Goal: Task Accomplishment & Management: Manage account settings

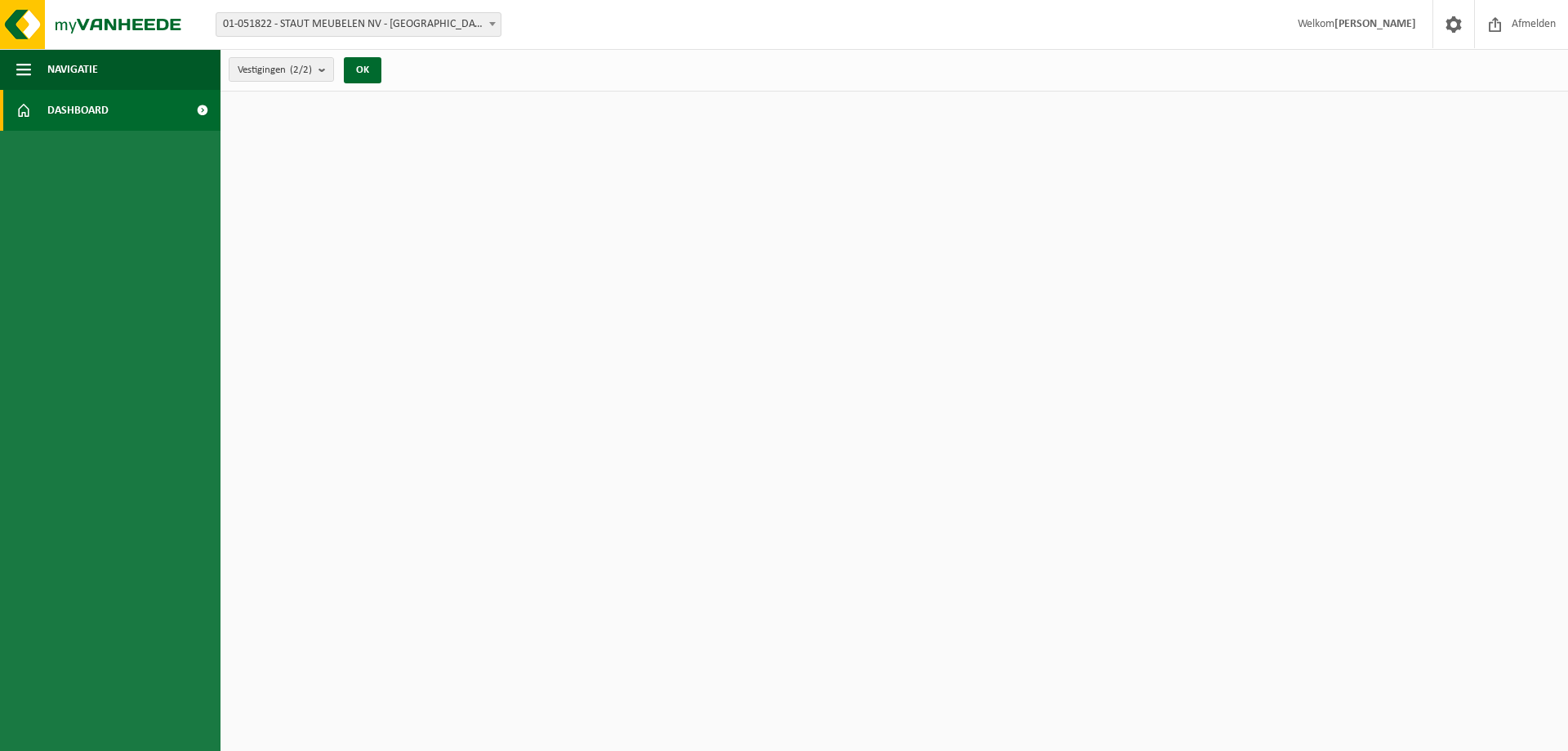
click at [99, 105] on span "Dashboard" at bounding box center [77, 111] width 61 height 41
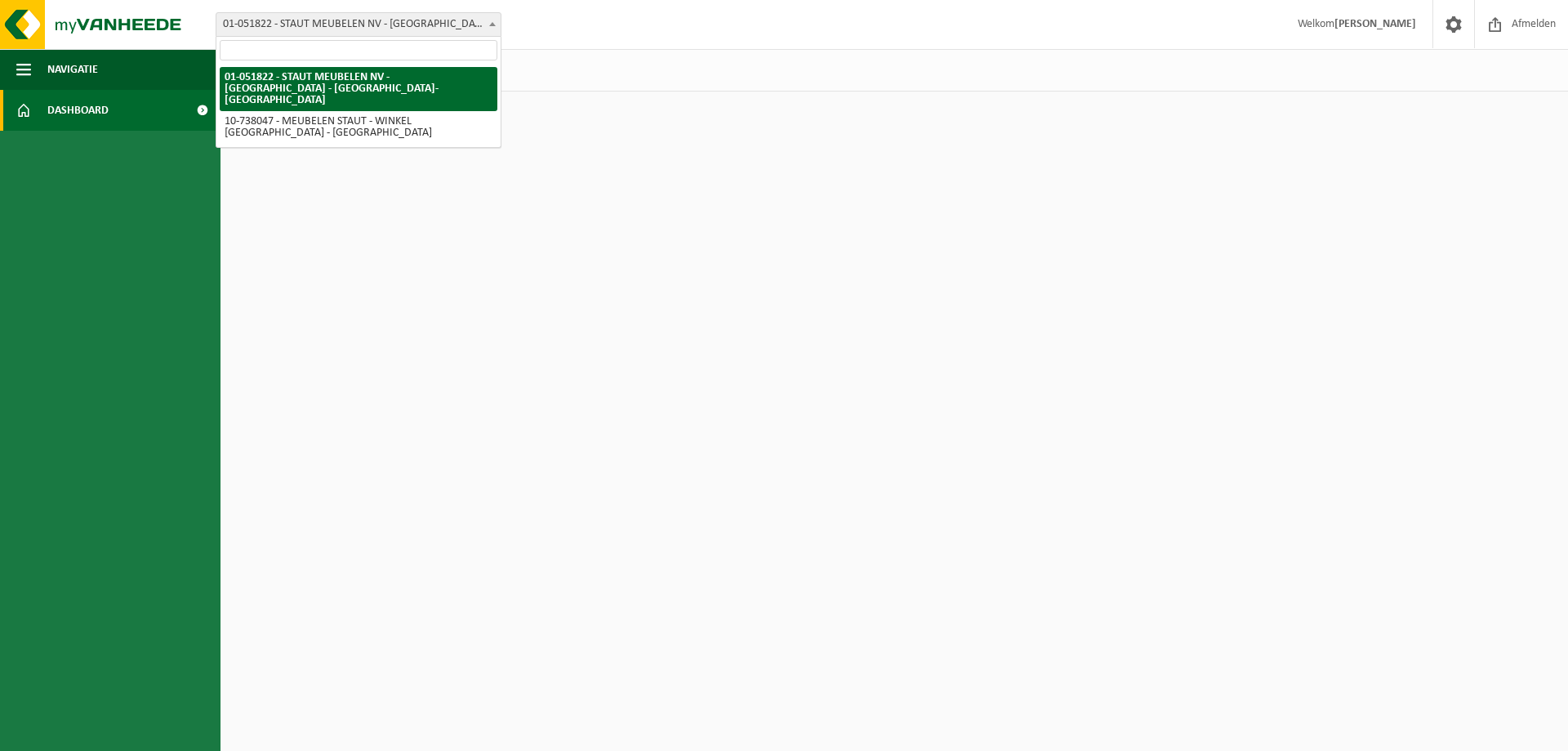
click at [495, 23] on b at bounding box center [492, 24] width 7 height 4
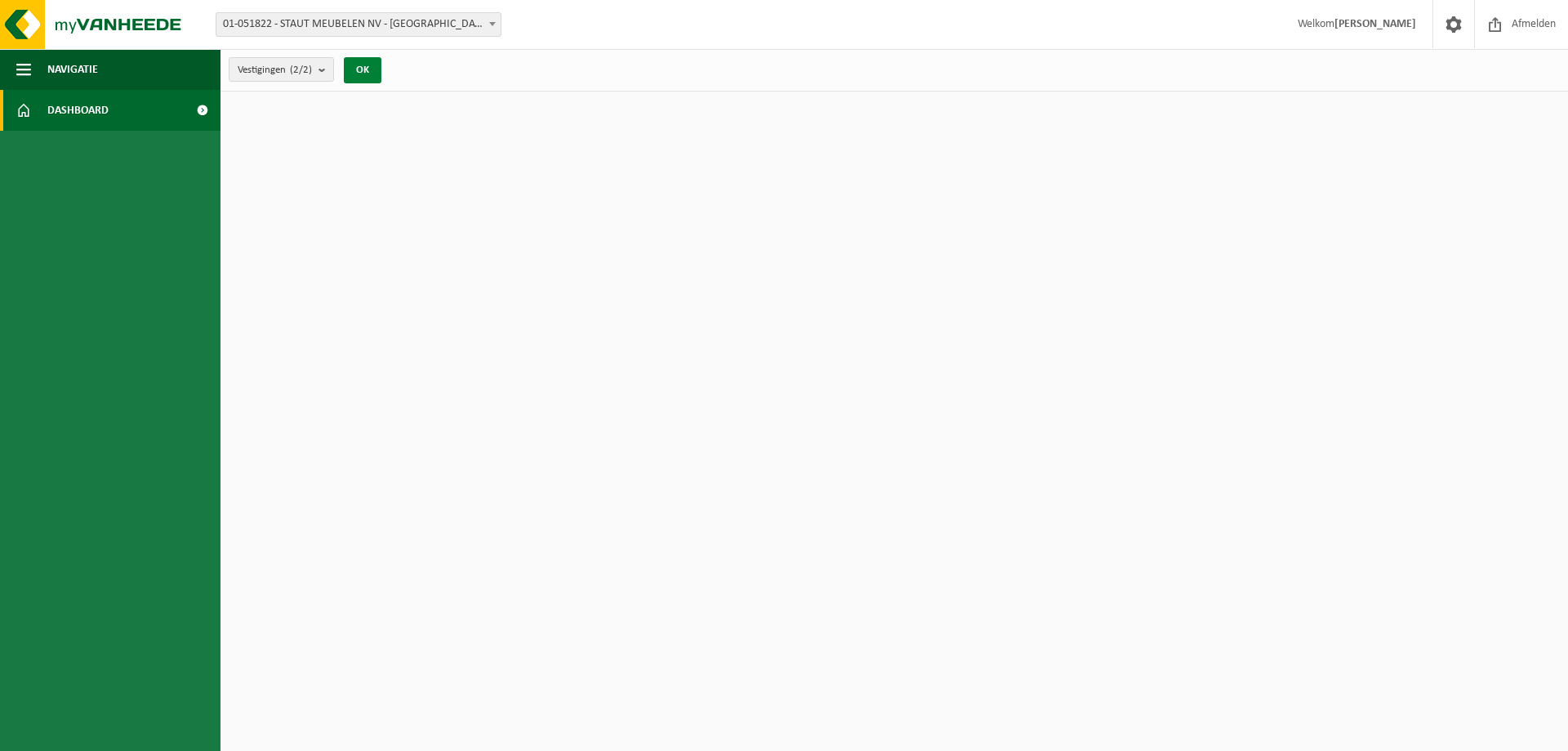
click at [369, 71] on button "OK" at bounding box center [363, 70] width 38 height 26
click at [95, 65] on span "Navigatie" at bounding box center [72, 70] width 51 height 41
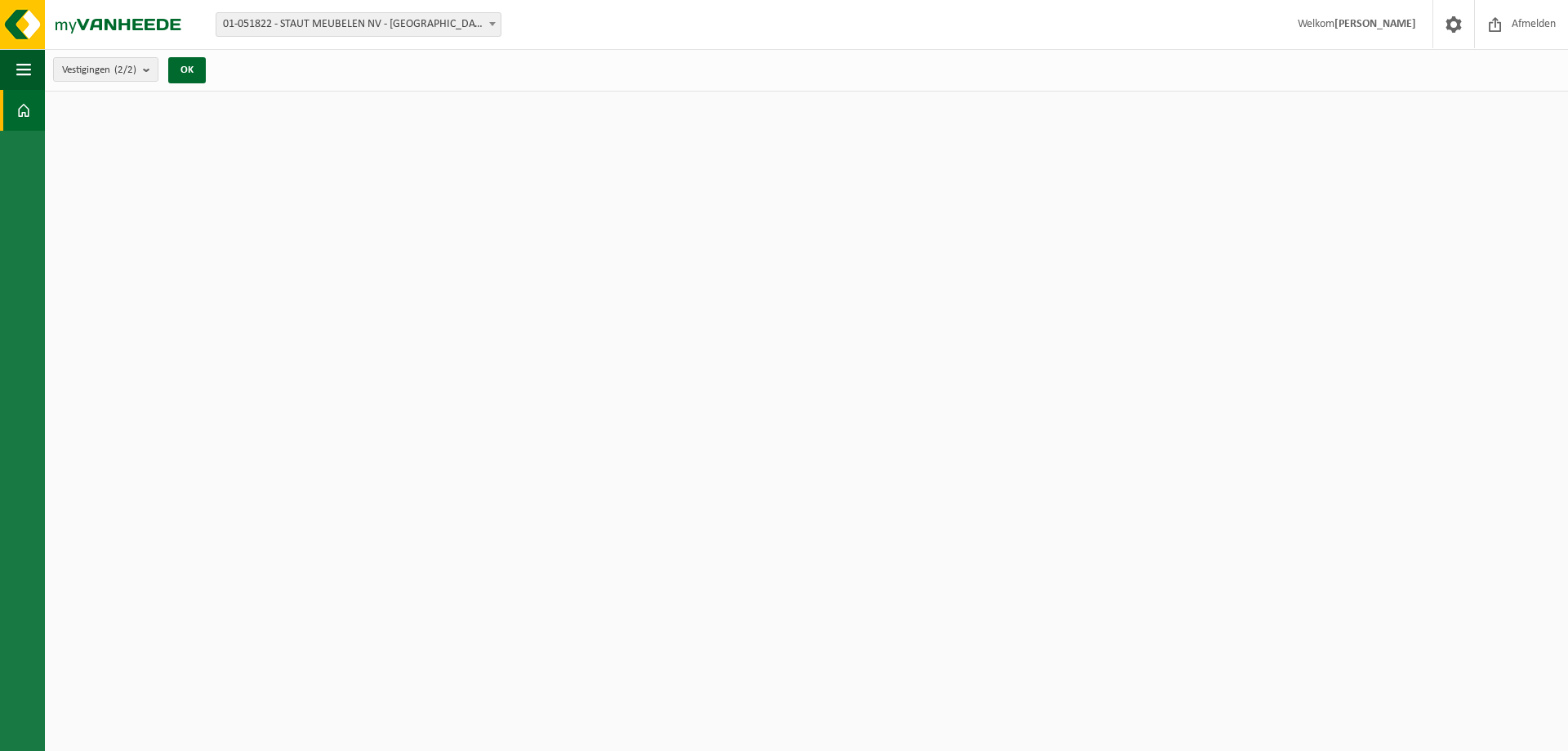
click at [21, 111] on span at bounding box center [23, 111] width 15 height 41
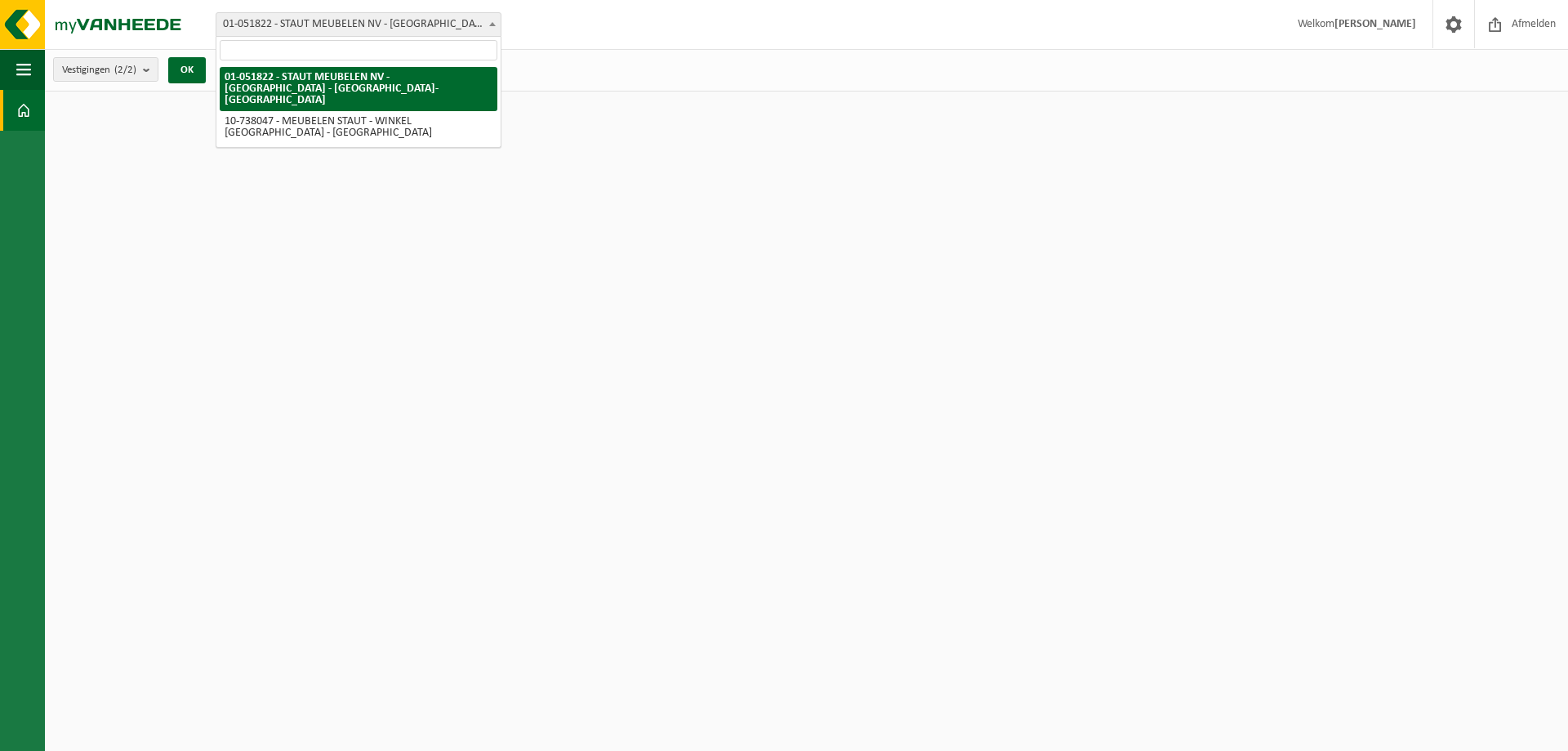
click at [282, 23] on span "01-051822 - STAUT MEUBELEN NV - [GEOGRAPHIC_DATA] - [GEOGRAPHIC_DATA]-[GEOGRAPH…" at bounding box center [358, 24] width 284 height 23
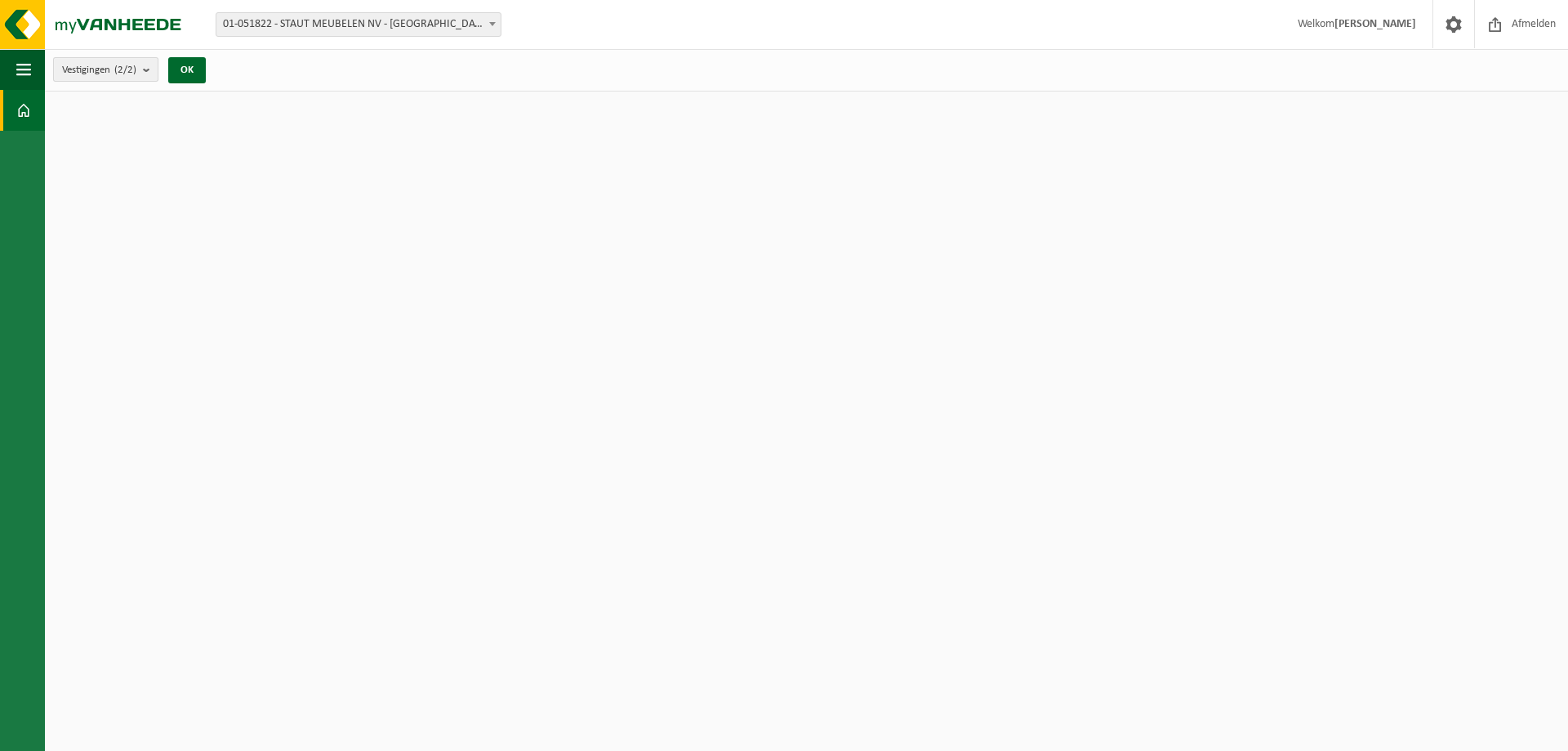
click at [150, 68] on b "submit" at bounding box center [150, 70] width 15 height 23
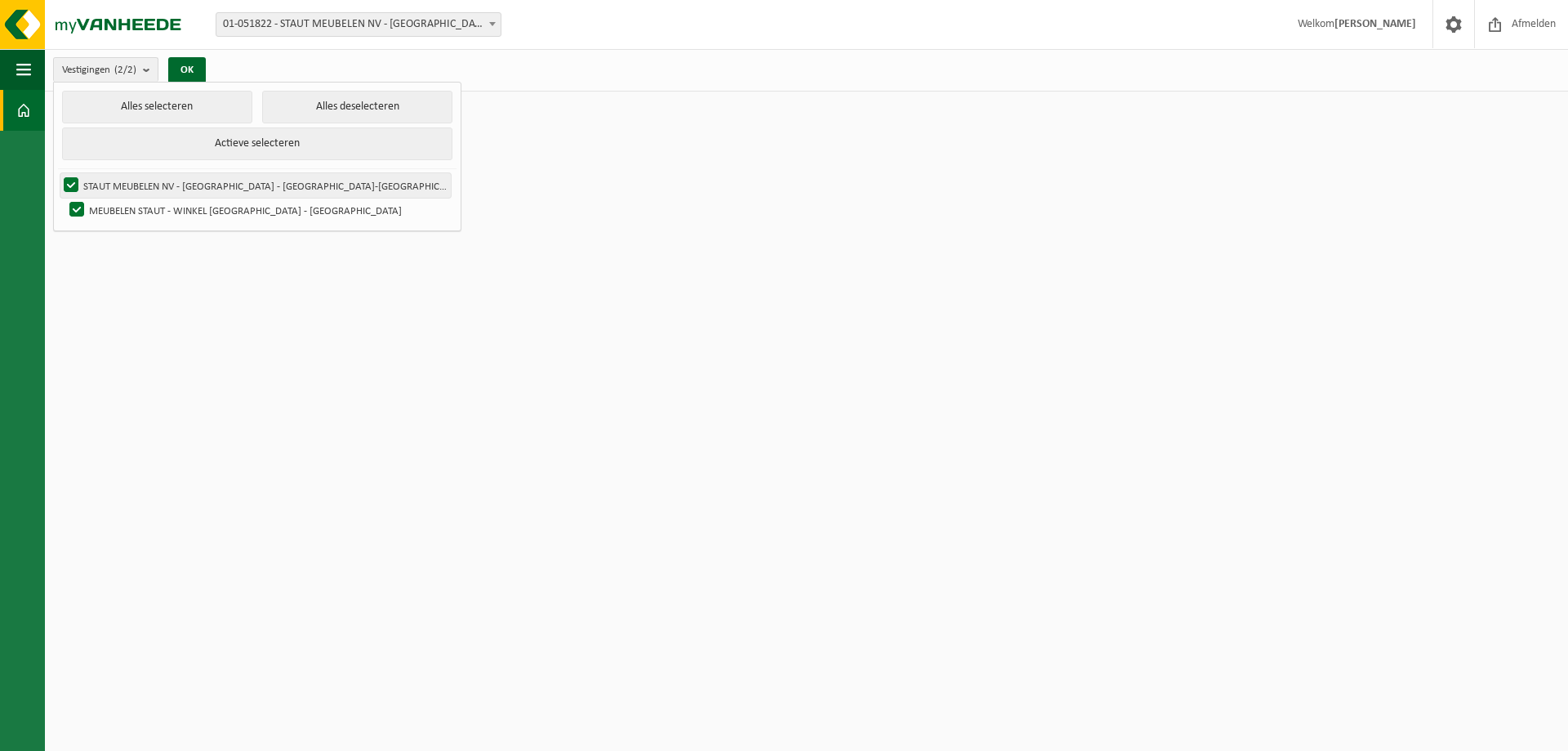
click at [152, 179] on label "STAUT MEUBELEN NV - [GEOGRAPHIC_DATA] - [GEOGRAPHIC_DATA]-[GEOGRAPHIC_DATA]" at bounding box center [255, 185] width 390 height 25
click at [58, 173] on input "STAUT MEUBELEN NV - [GEOGRAPHIC_DATA] - [GEOGRAPHIC_DATA]-[GEOGRAPHIC_DATA]" at bounding box center [57, 173] width 1 height 1
click at [152, 179] on label "STAUT MEUBELEN NV - [GEOGRAPHIC_DATA] - [GEOGRAPHIC_DATA]-[GEOGRAPHIC_DATA]" at bounding box center [255, 185] width 390 height 25
click at [58, 173] on input "STAUT MEUBELEN NV - [GEOGRAPHIC_DATA] - [GEOGRAPHIC_DATA]-[GEOGRAPHIC_DATA]" at bounding box center [57, 173] width 1 height 1
checkbox input "true"
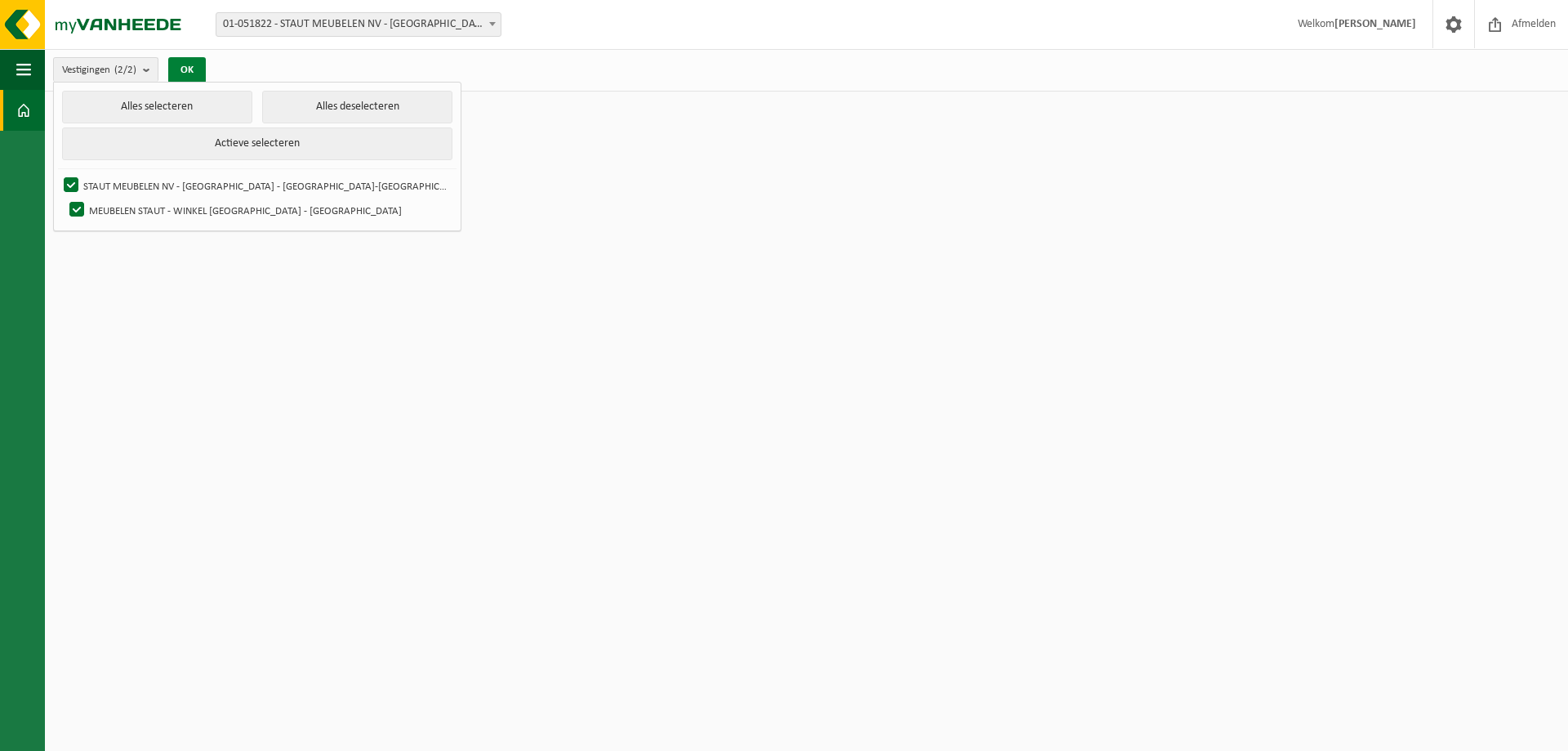
click at [192, 71] on button "OK" at bounding box center [187, 70] width 38 height 26
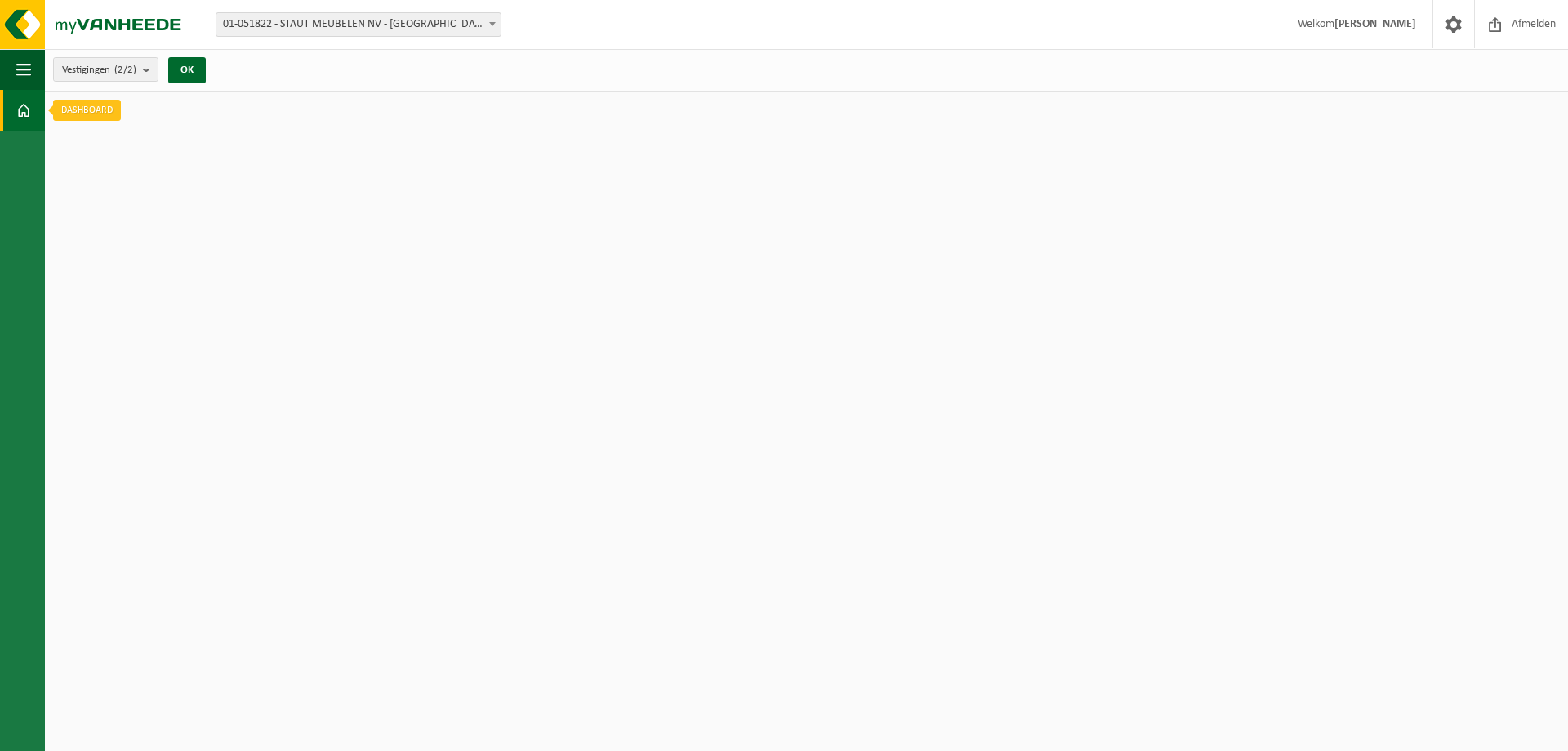
click at [19, 112] on span at bounding box center [23, 111] width 15 height 41
click at [19, 73] on span "button" at bounding box center [23, 70] width 15 height 41
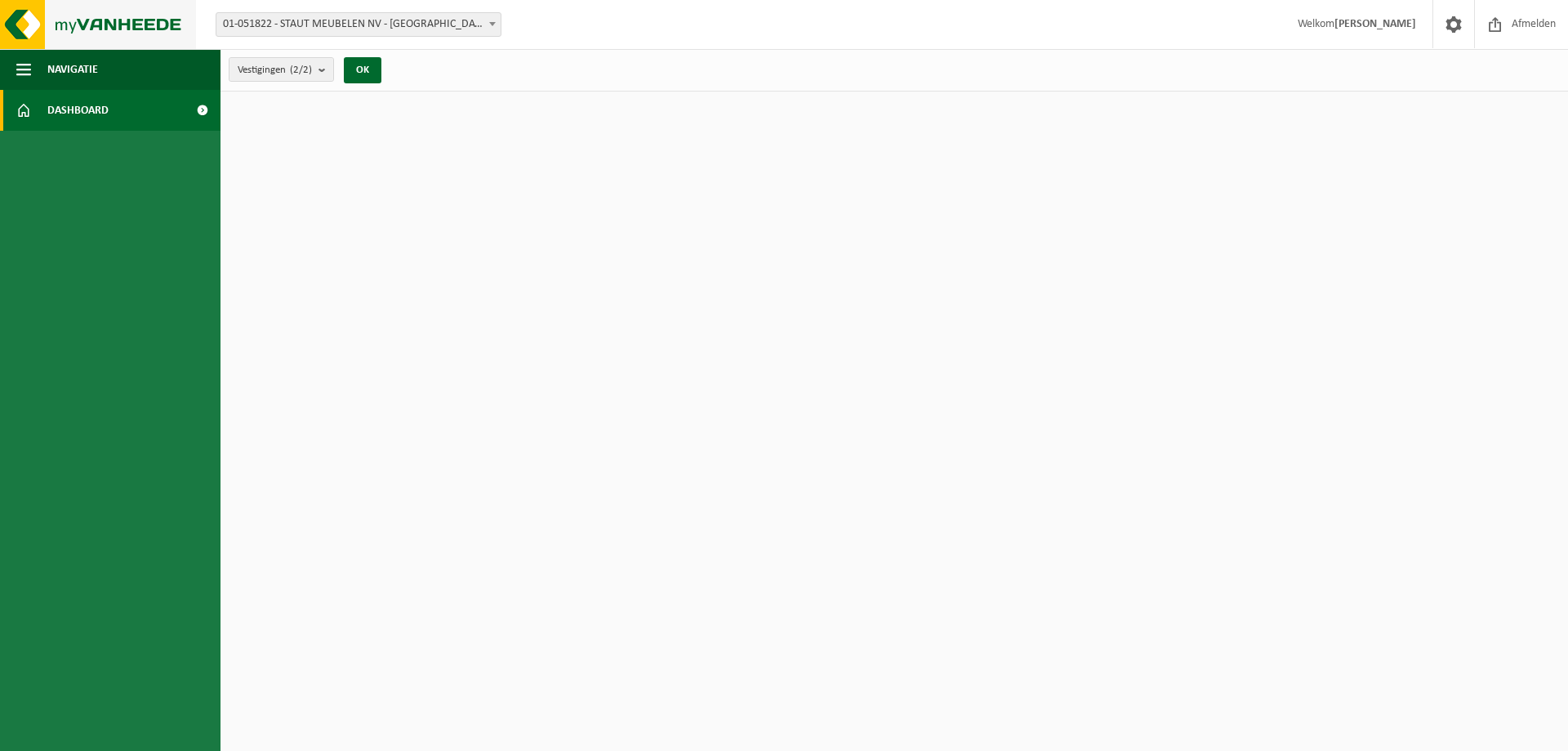
click at [15, 26] on img at bounding box center [98, 24] width 196 height 49
click at [30, 65] on span "button" at bounding box center [23, 70] width 15 height 41
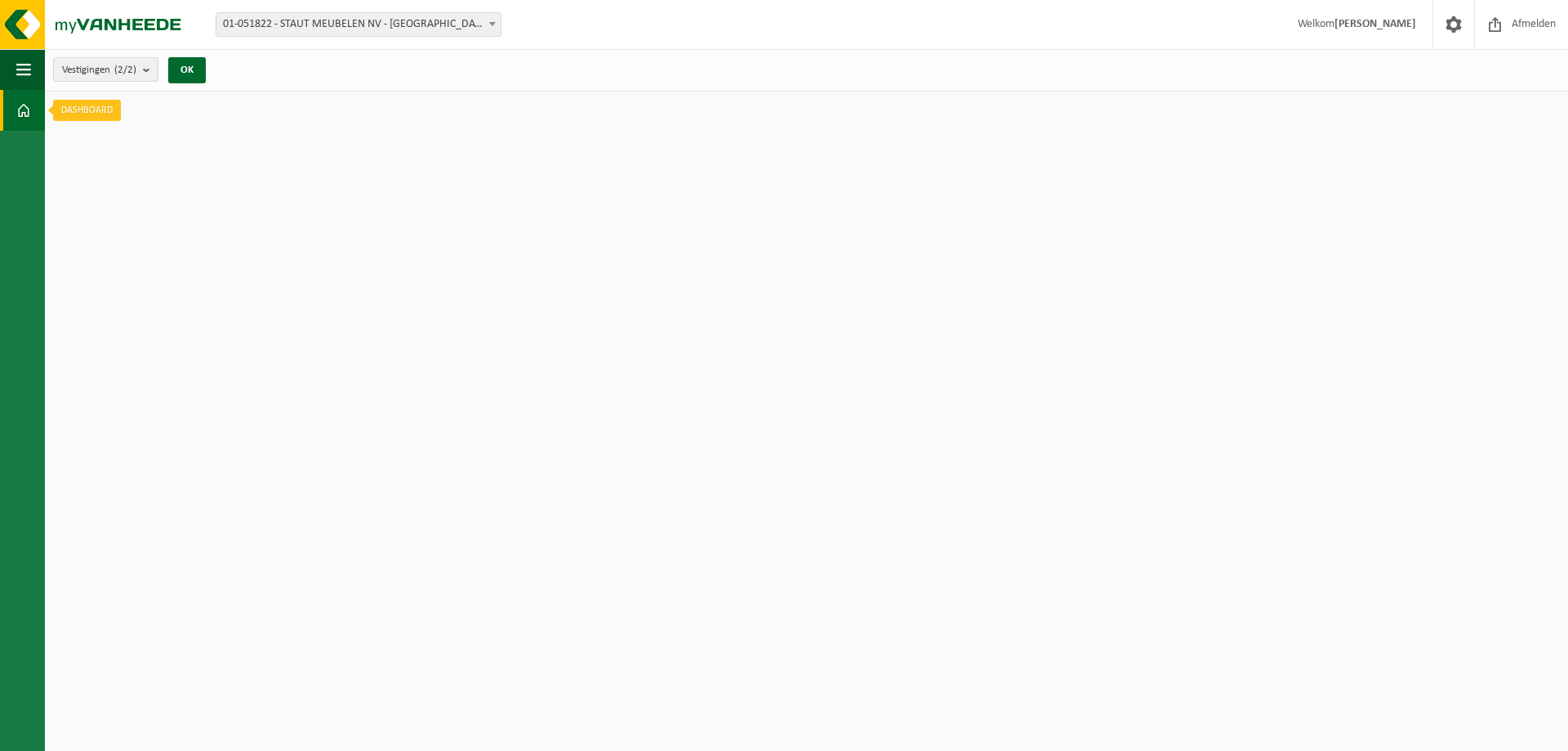
click at [30, 107] on span at bounding box center [23, 111] width 15 height 41
click at [34, 70] on button "Navigatie" at bounding box center [22, 70] width 45 height 41
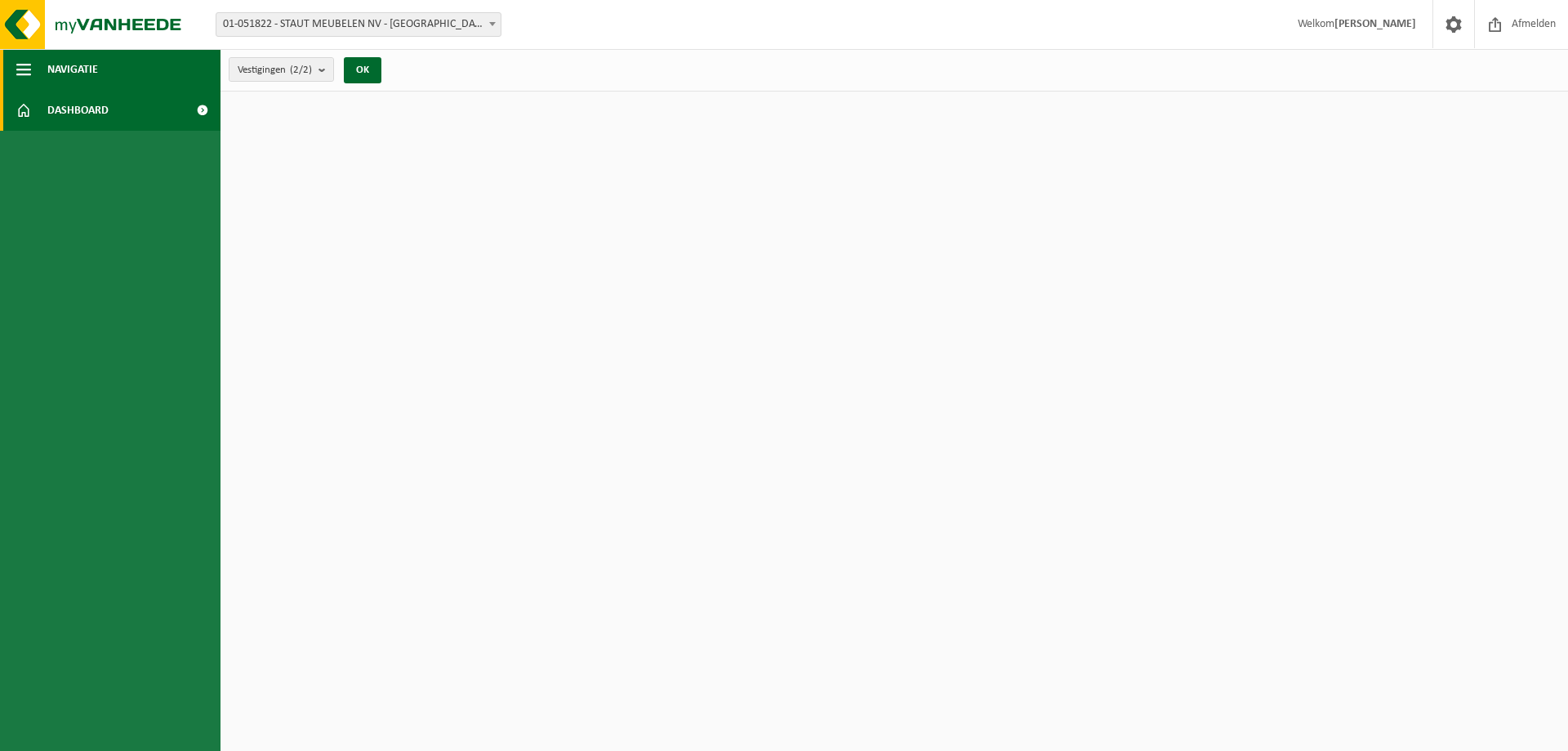
click at [34, 70] on button "Navigatie" at bounding box center [110, 70] width 220 height 41
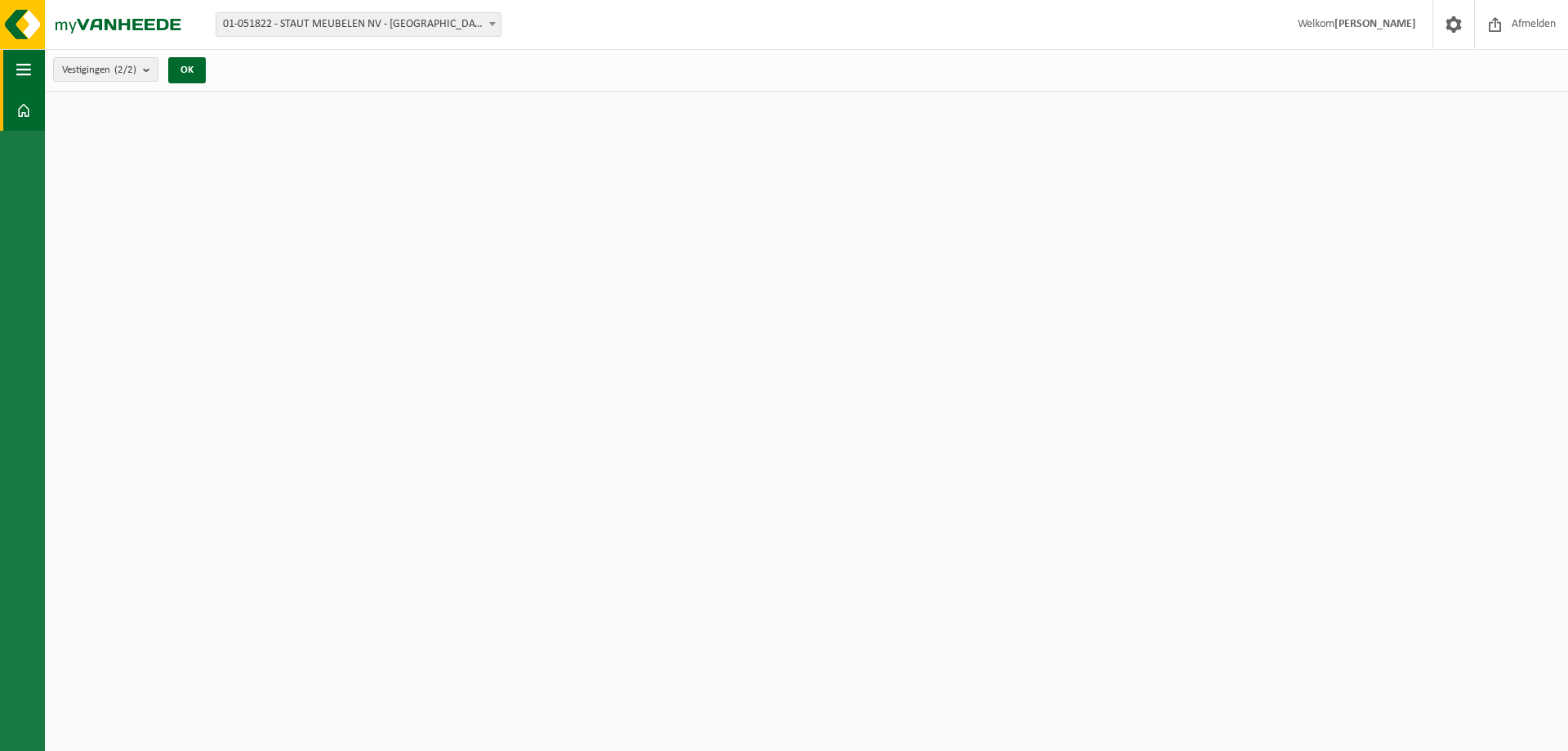
click at [34, 70] on button "Navigatie" at bounding box center [22, 70] width 45 height 41
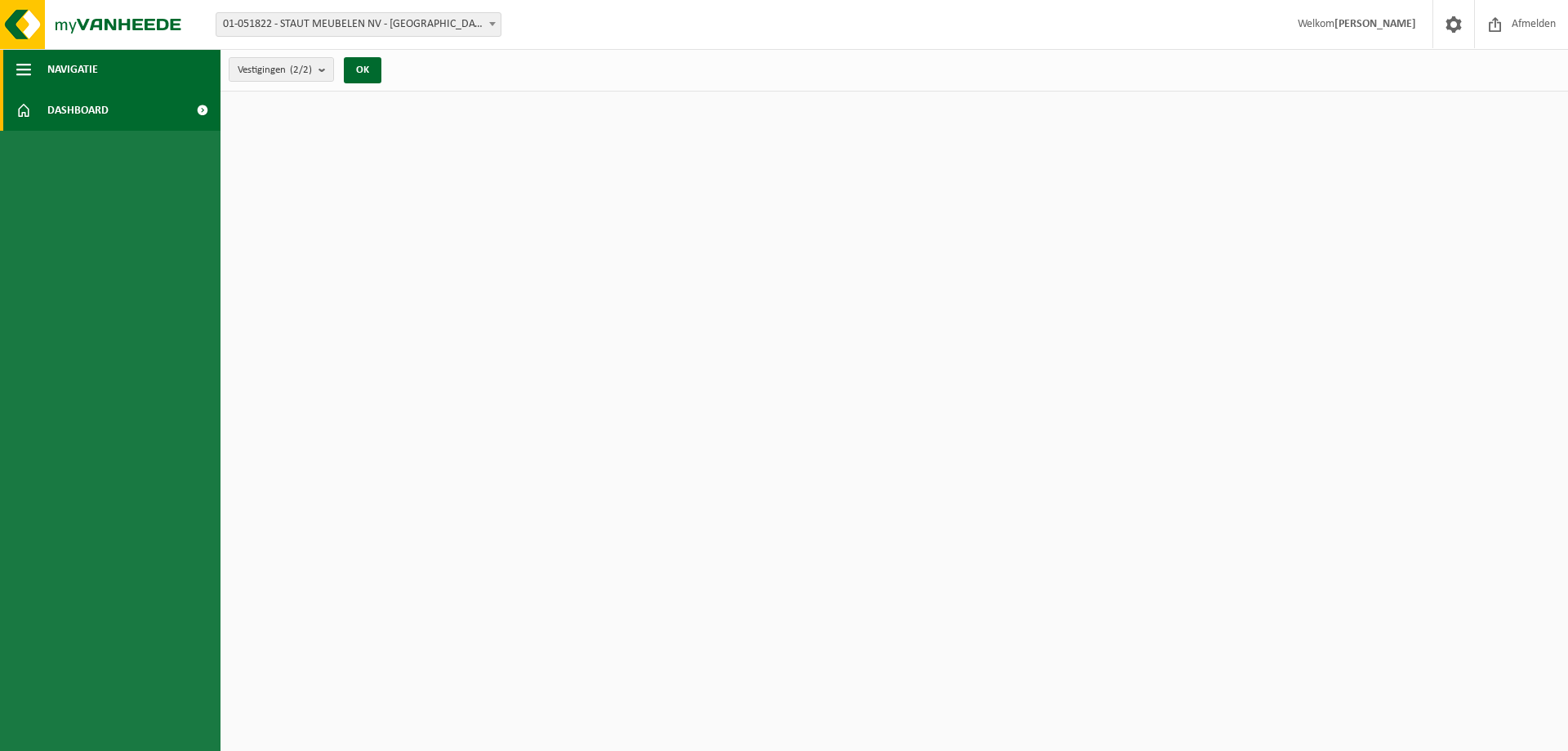
click at [34, 70] on button "Navigatie" at bounding box center [110, 70] width 220 height 41
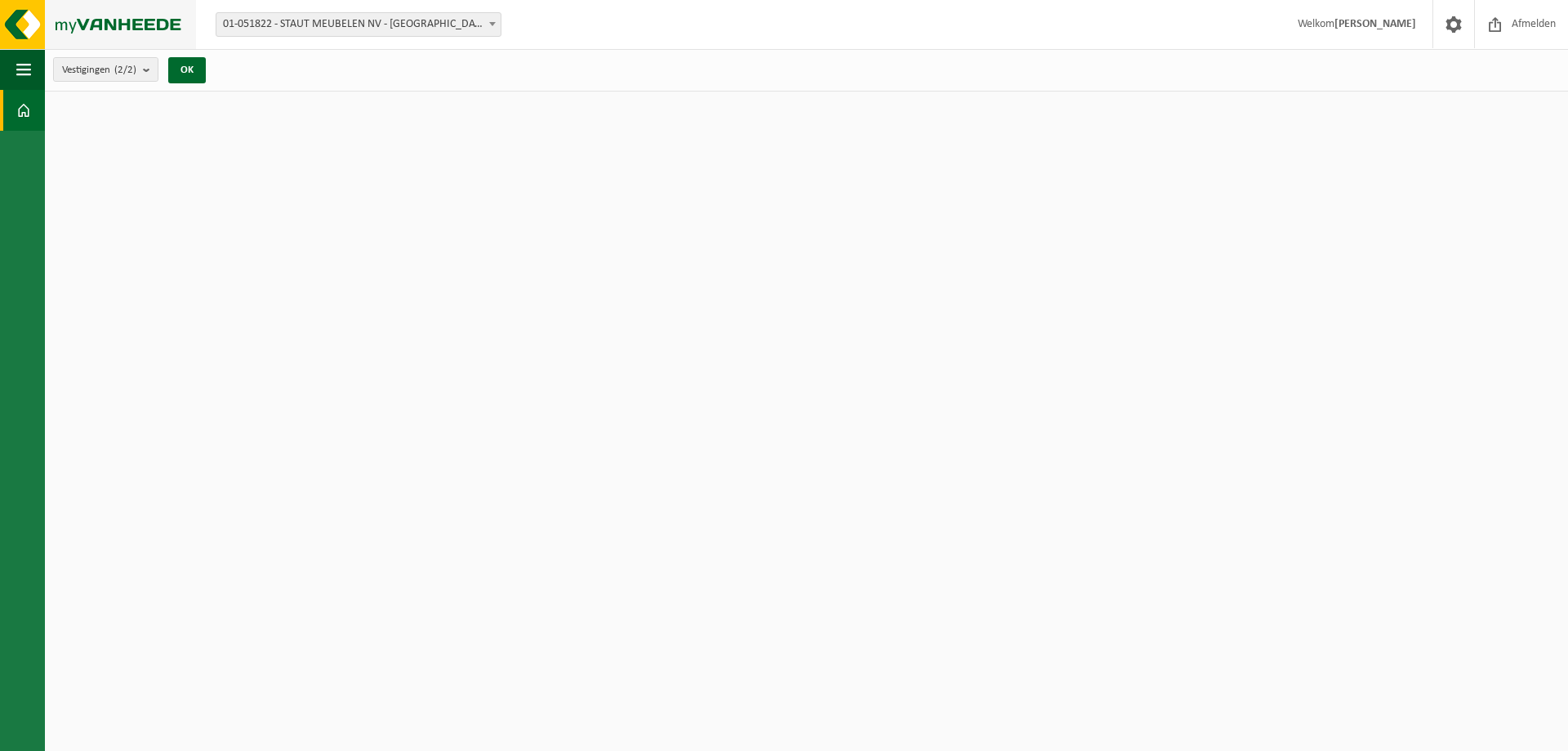
click at [47, 31] on img at bounding box center [98, 24] width 196 height 49
click at [17, 21] on img at bounding box center [98, 24] width 196 height 49
click at [351, 21] on span "01-051822 - STAUT MEUBELEN NV - [GEOGRAPHIC_DATA] - [GEOGRAPHIC_DATA]-[GEOGRAPH…" at bounding box center [358, 24] width 284 height 23
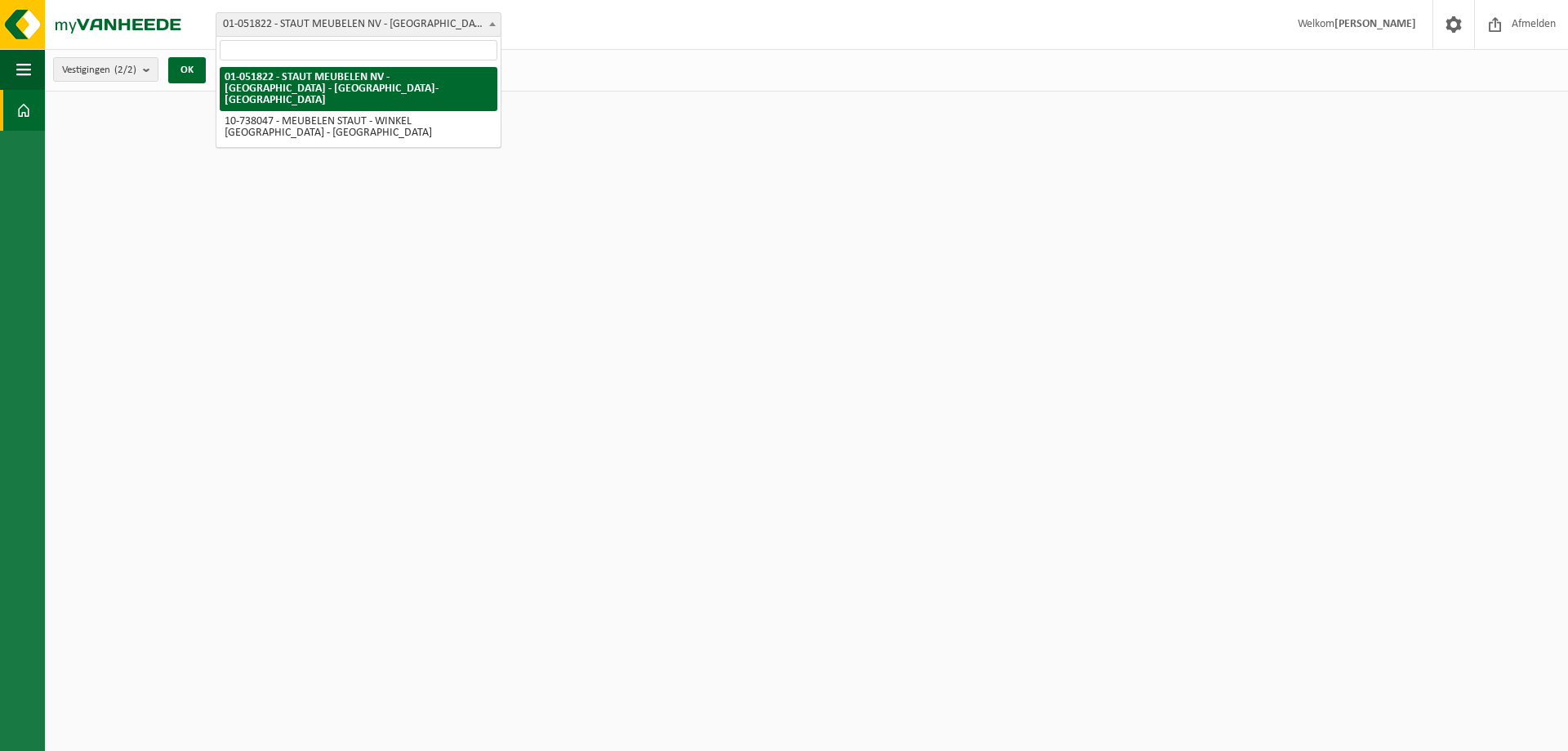
click at [496, 22] on span at bounding box center [492, 23] width 16 height 21
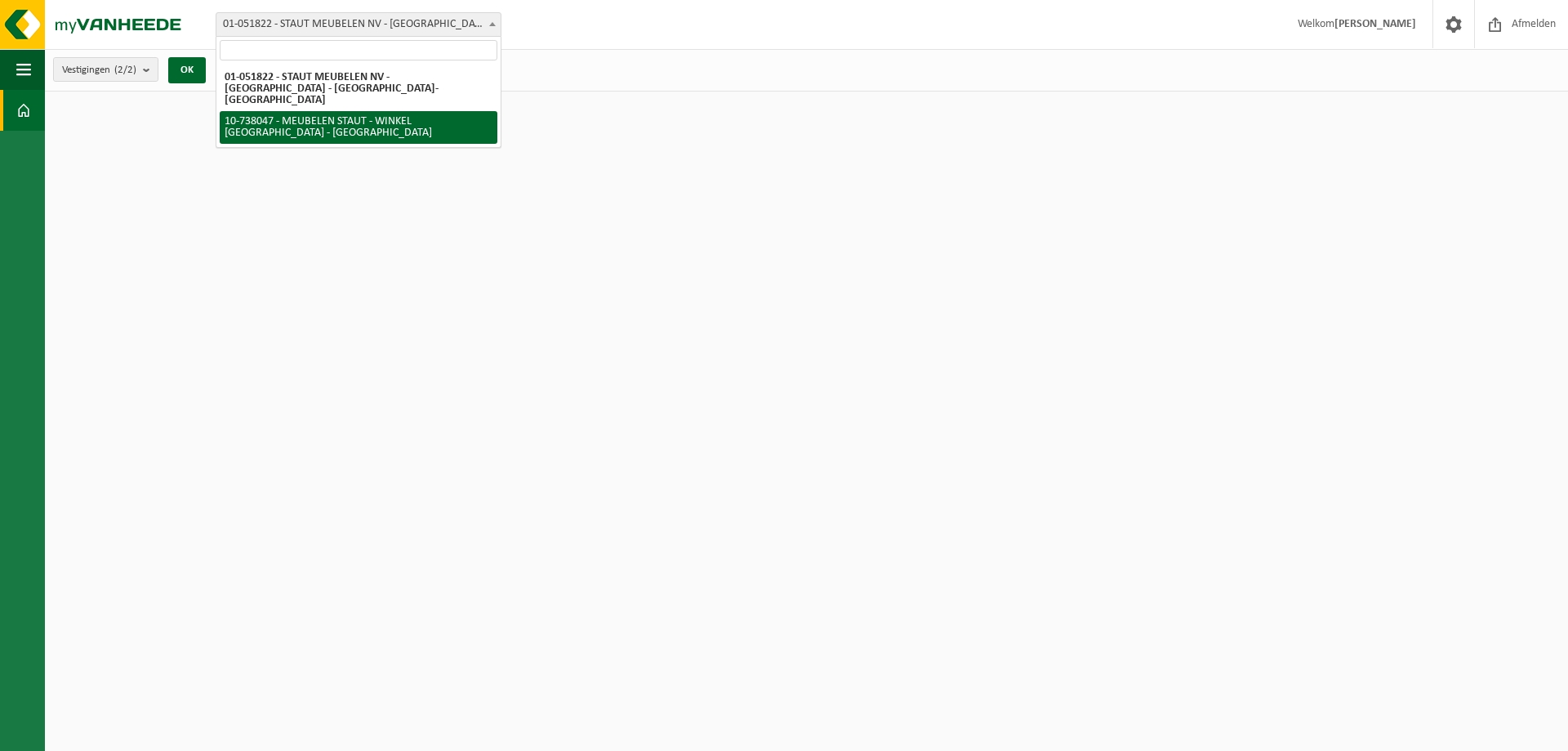
select select "6481"
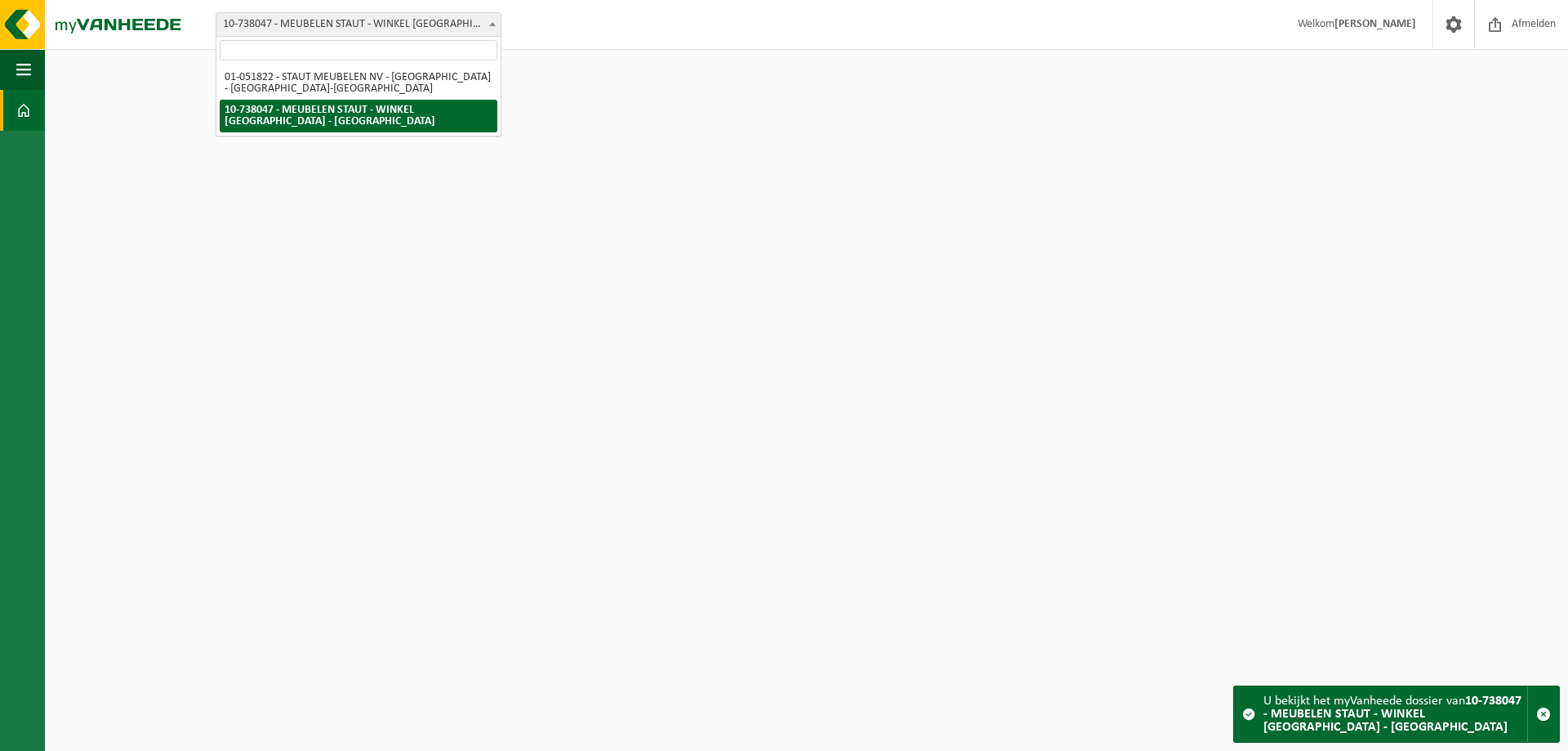
click at [485, 26] on span at bounding box center [492, 23] width 16 height 21
click at [27, 112] on span at bounding box center [23, 111] width 15 height 41
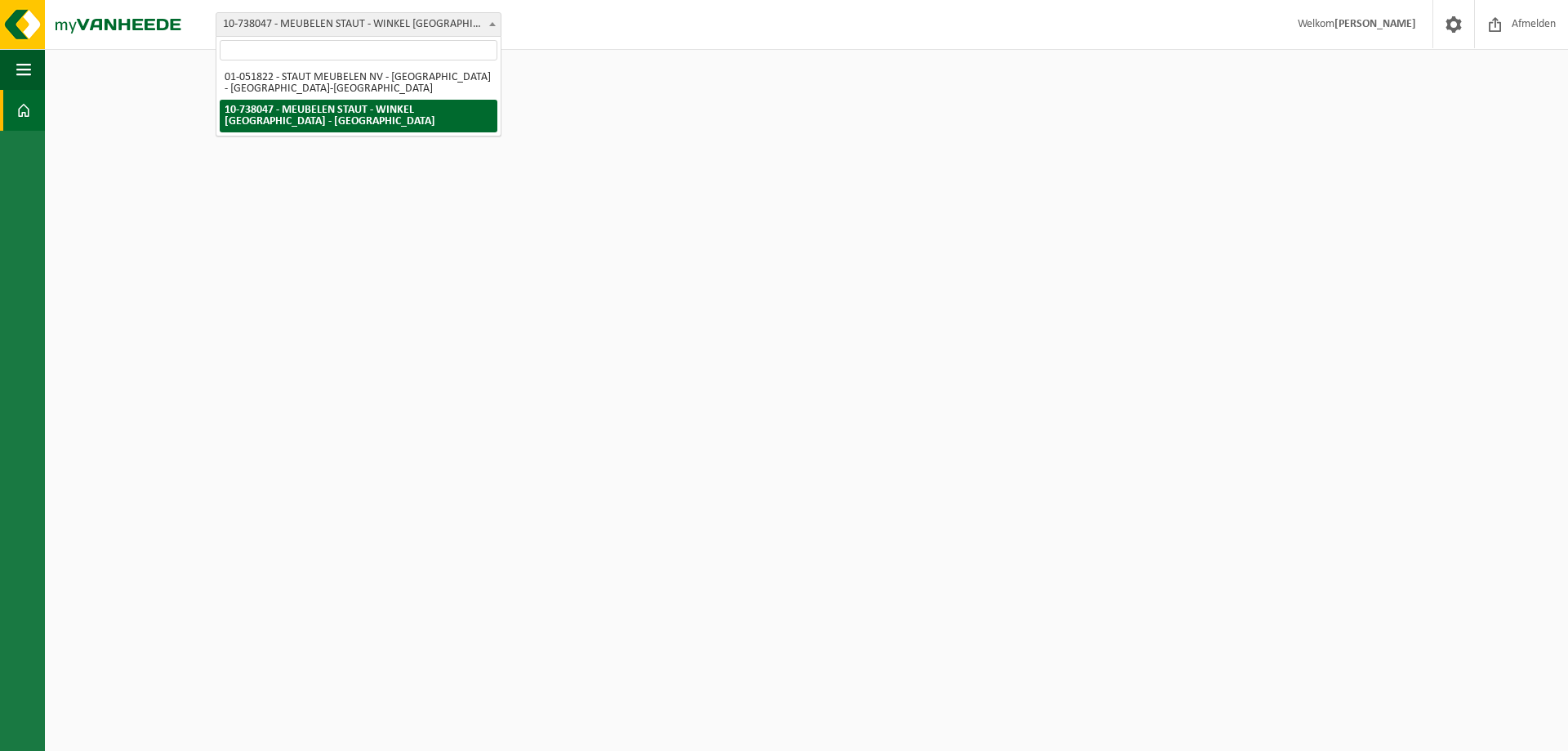
click at [476, 22] on span "10-738047 - MEUBELEN STAUT - WINKEL [GEOGRAPHIC_DATA] - [GEOGRAPHIC_DATA]" at bounding box center [358, 24] width 284 height 23
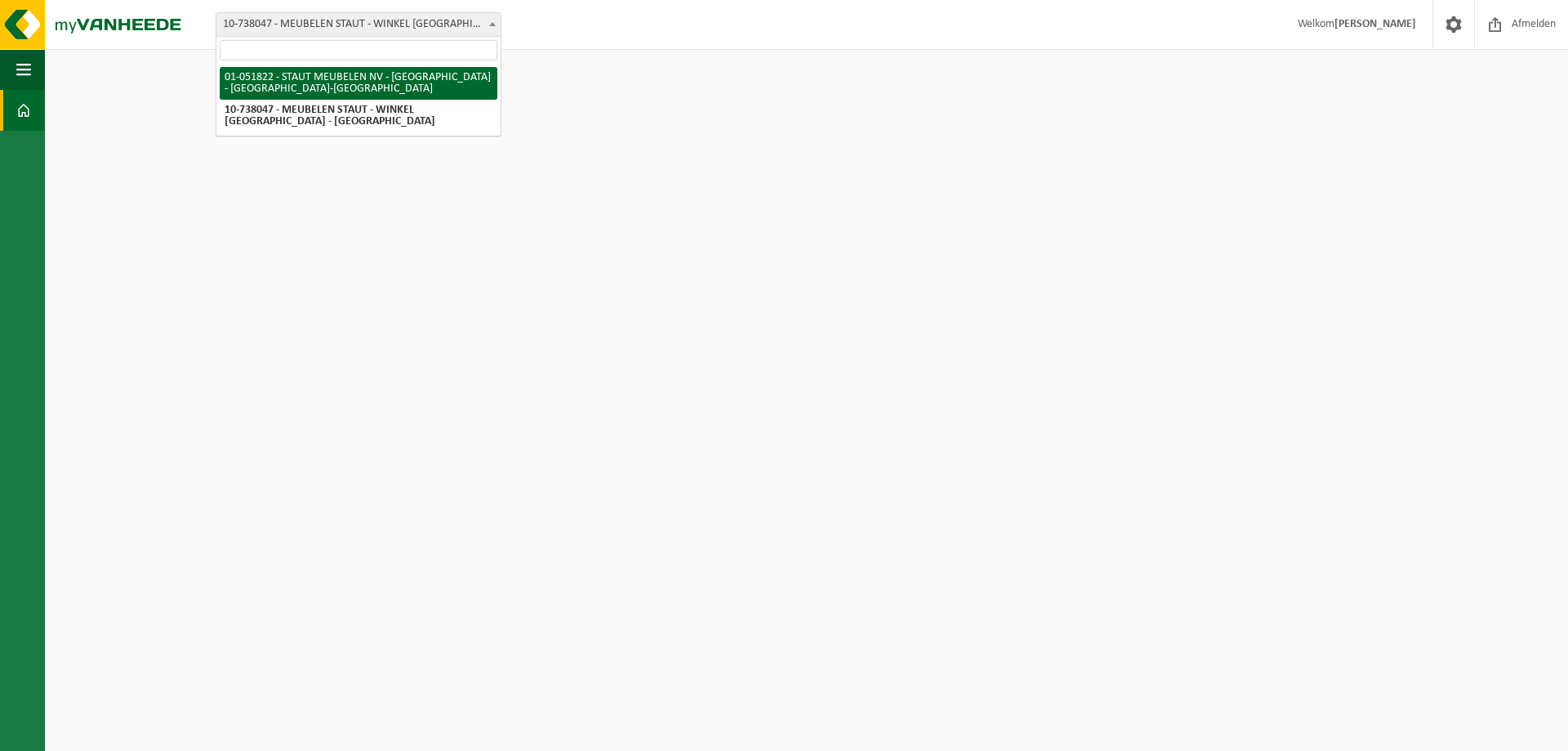
select select "6477"
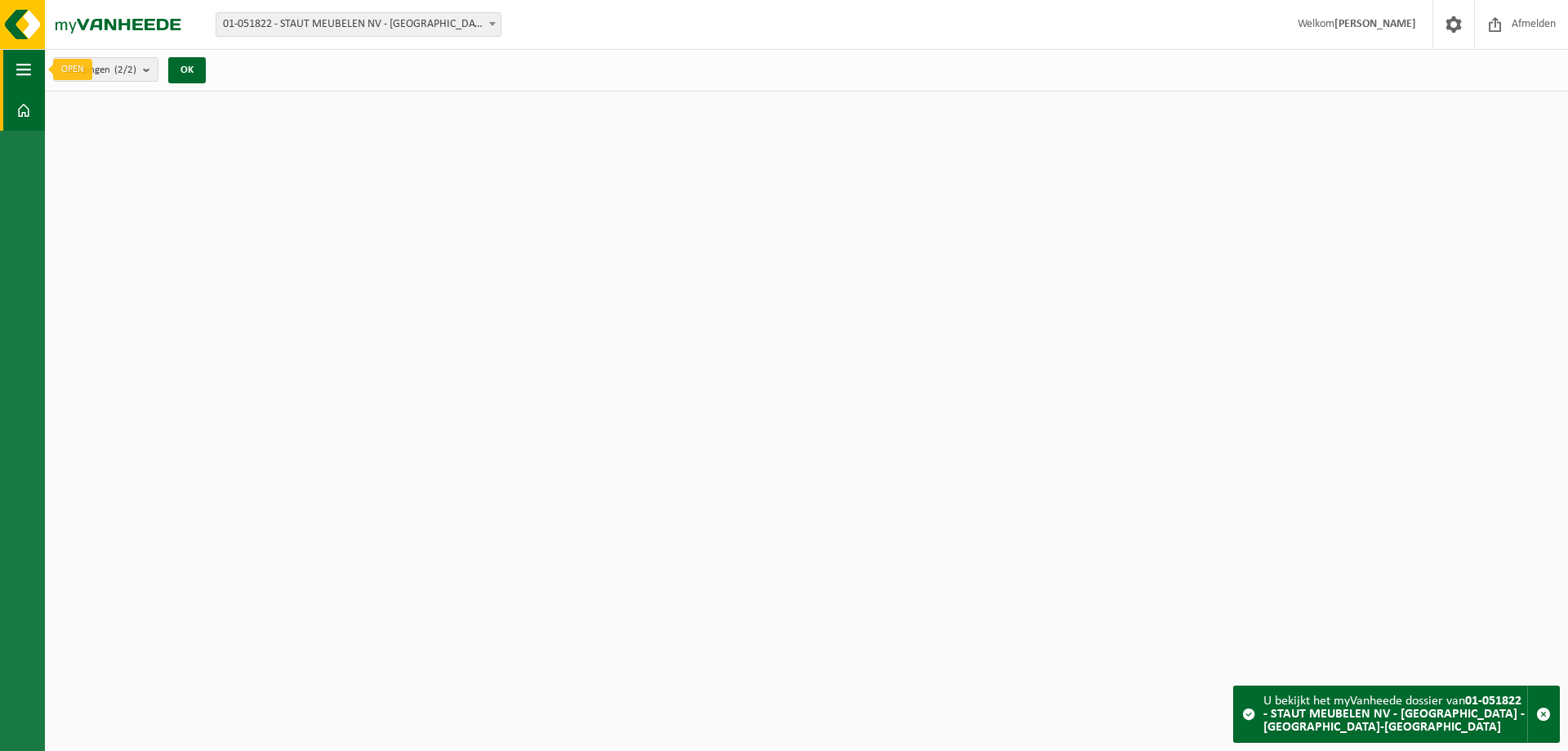
click at [16, 78] on span "button" at bounding box center [23, 70] width 15 height 41
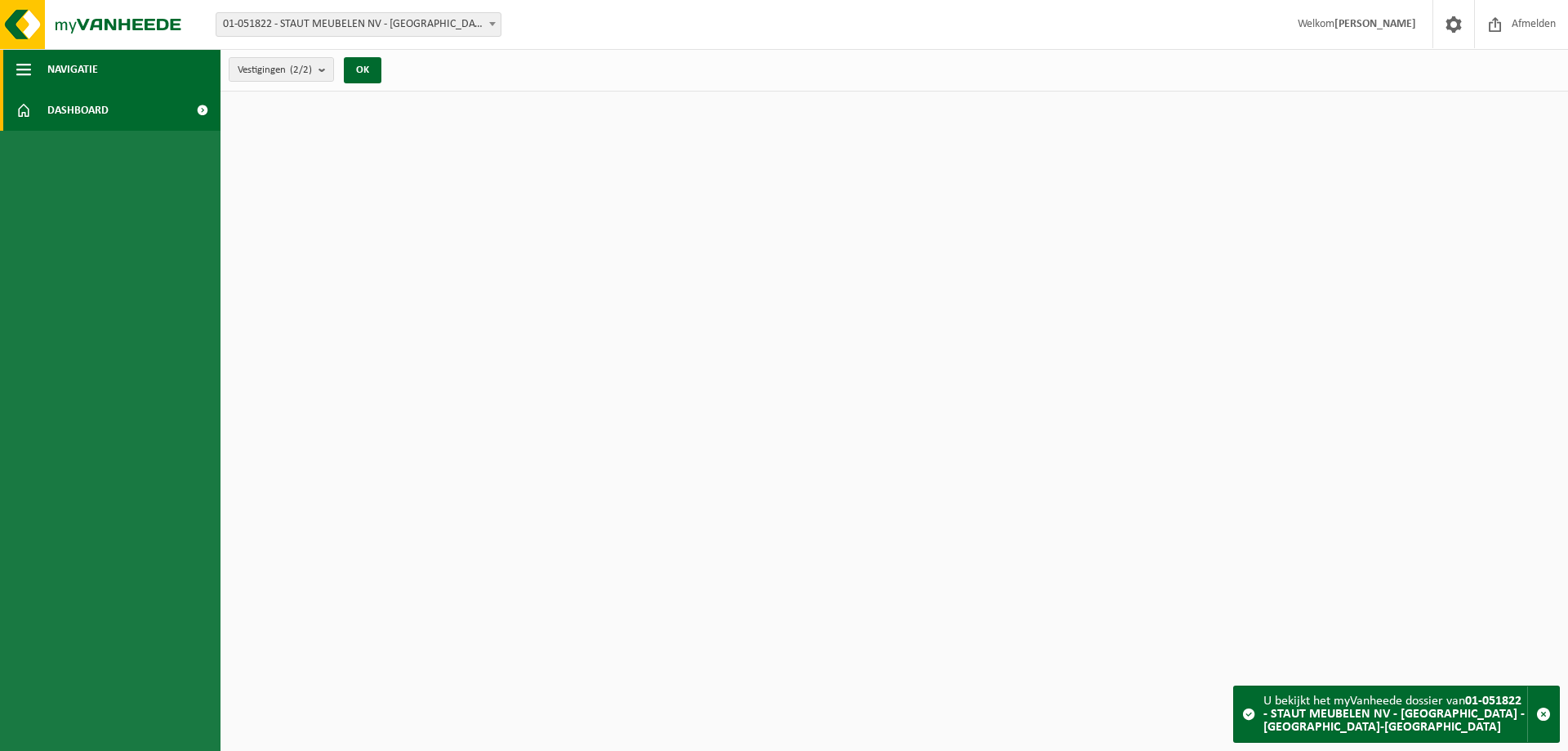
click at [36, 67] on button "Navigatie" at bounding box center [110, 70] width 220 height 41
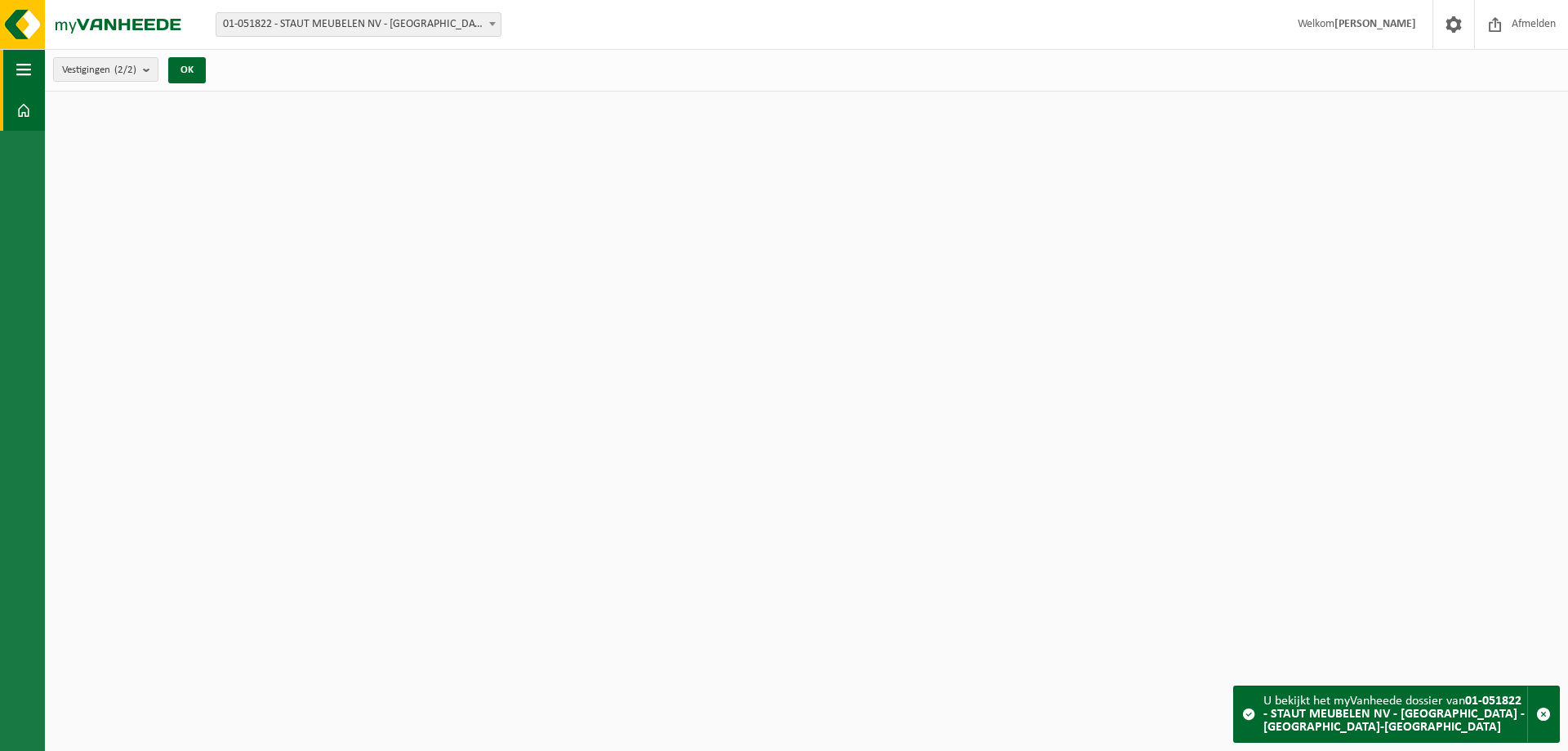
click at [36, 67] on button "Navigatie" at bounding box center [22, 70] width 45 height 41
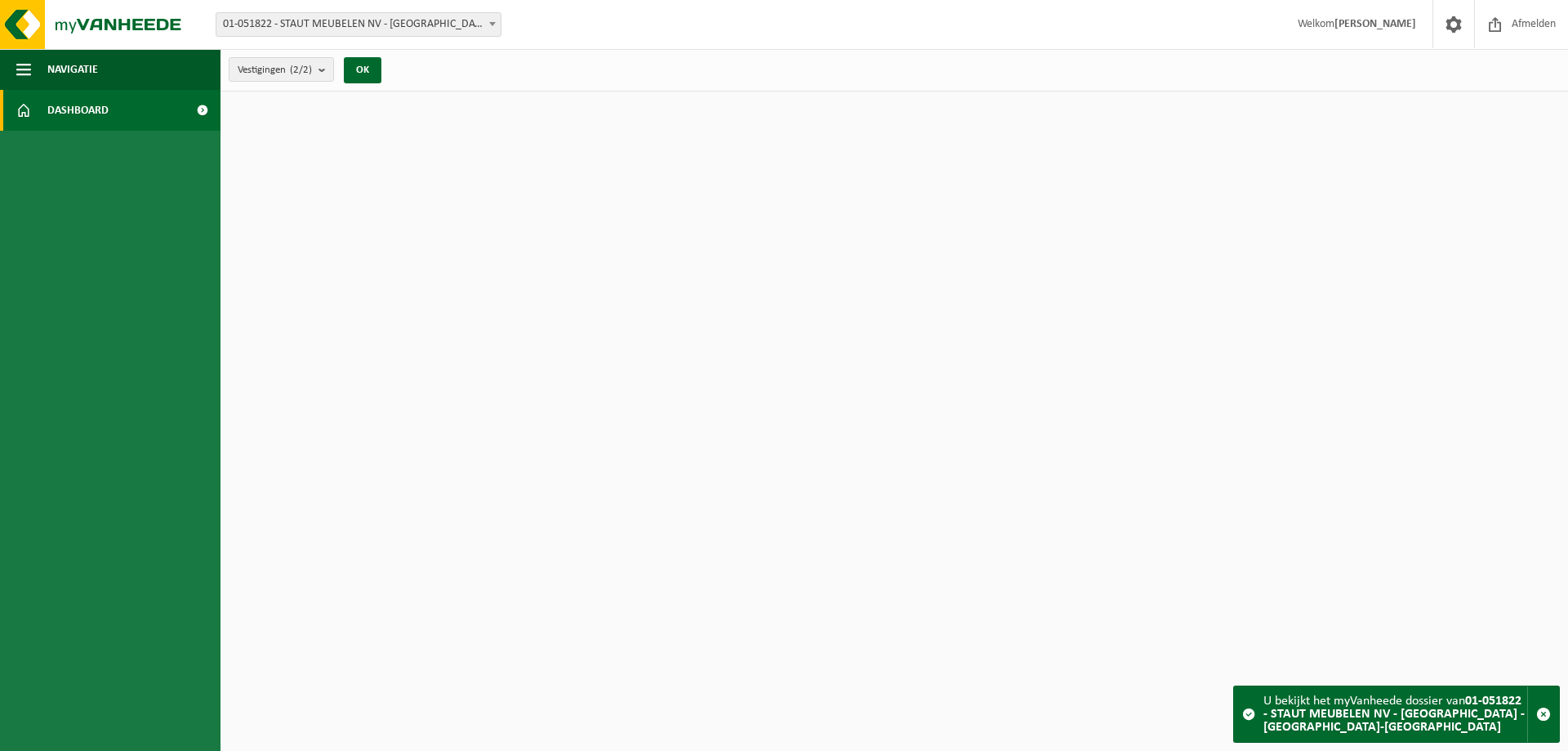
click at [35, 100] on link "Dashboard" at bounding box center [110, 111] width 220 height 41
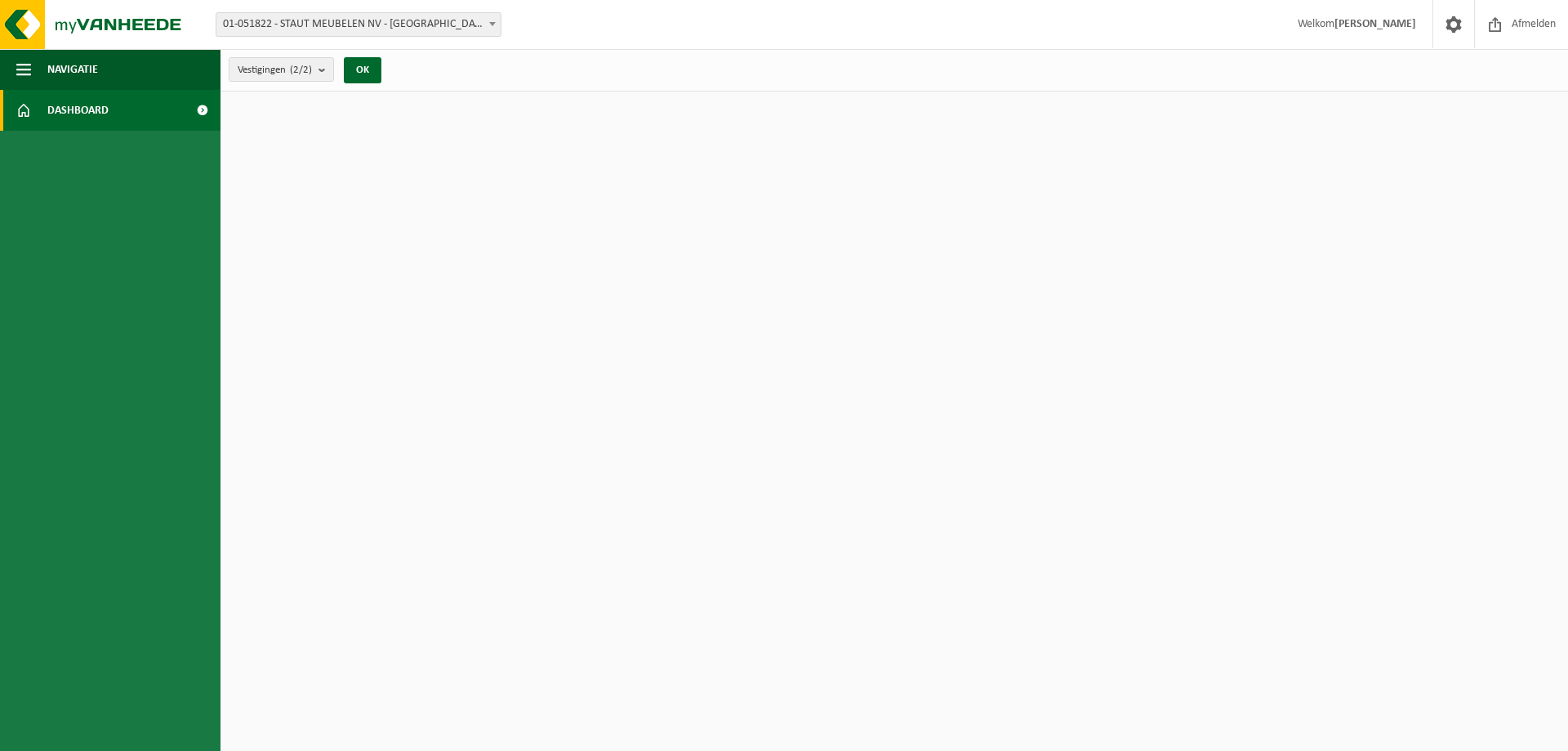
click at [196, 108] on span at bounding box center [202, 111] width 37 height 41
click at [83, 69] on span "Navigatie" at bounding box center [72, 70] width 51 height 41
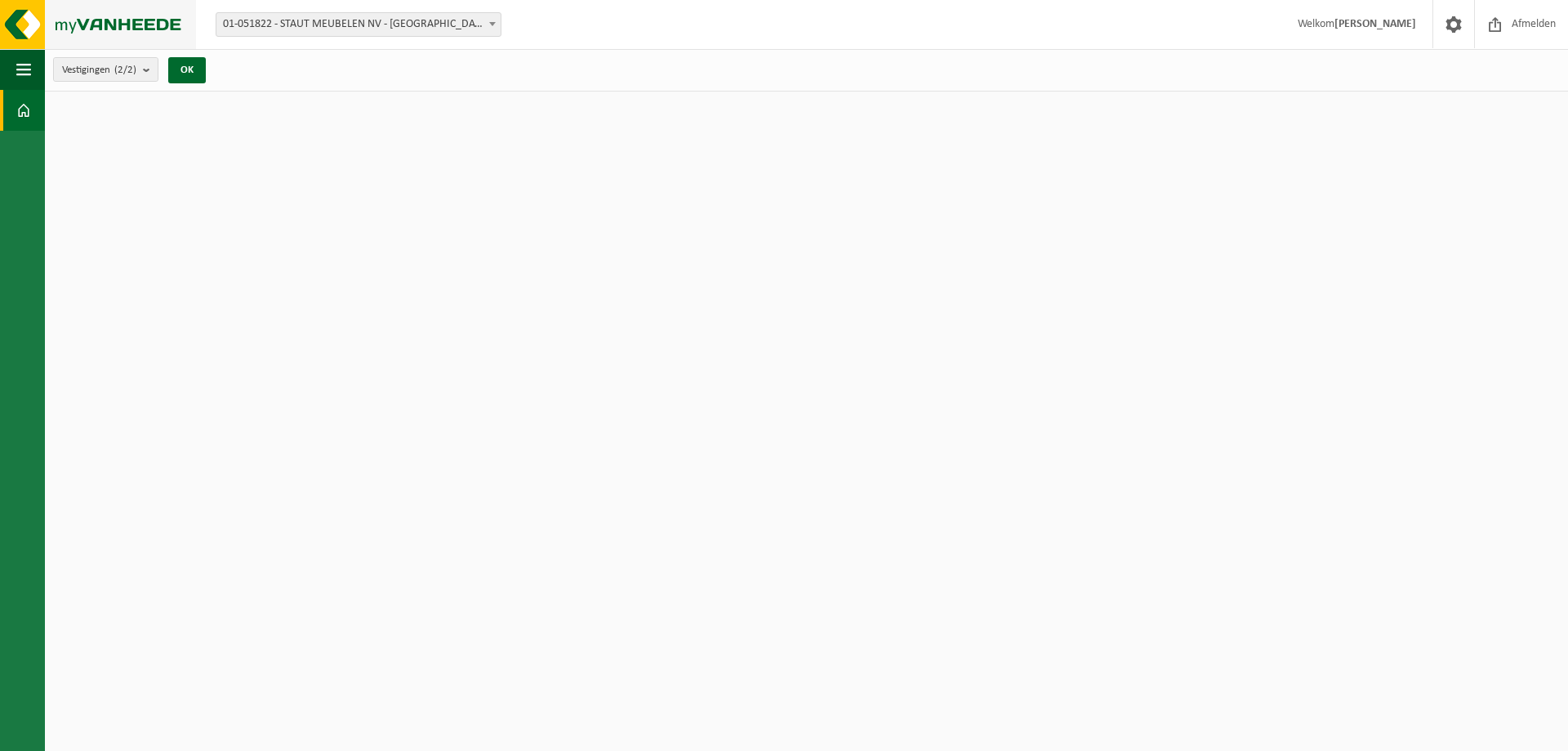
click at [62, 11] on img at bounding box center [98, 24] width 196 height 49
